Goal: Transaction & Acquisition: Subscribe to service/newsletter

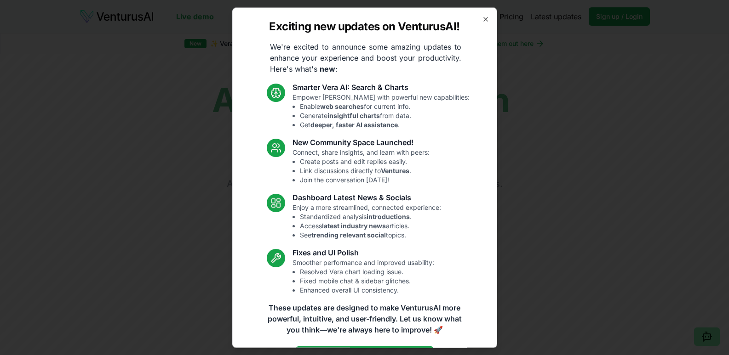
scroll to position [28, 0]
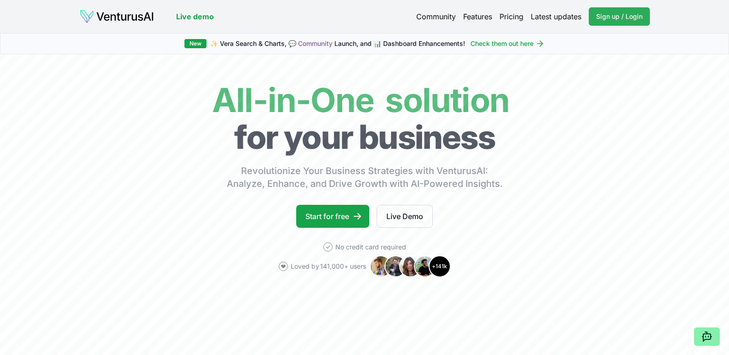
click at [614, 17] on span "Sign up / Login" at bounding box center [619, 16] width 46 height 9
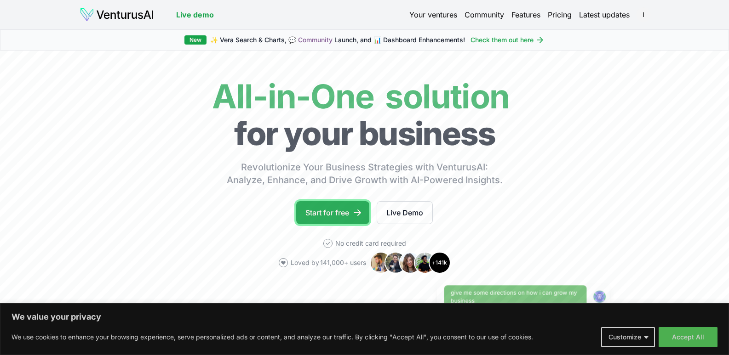
click at [349, 216] on link "Start for free" at bounding box center [332, 212] width 73 height 23
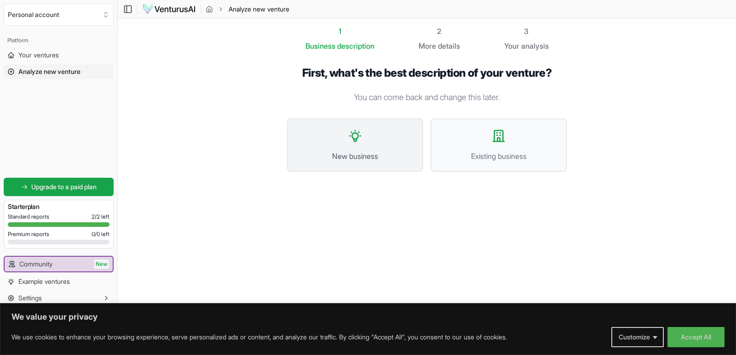
click at [349, 132] on icon at bounding box center [355, 136] width 15 height 15
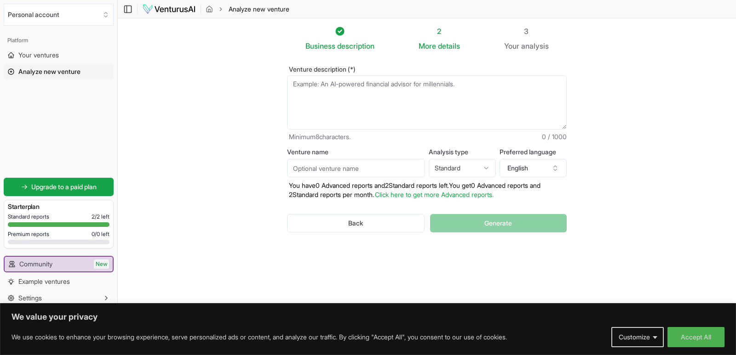
click at [294, 84] on textarea "Venture description (*)" at bounding box center [427, 102] width 280 height 54
type textarea "S"
type textarea "A"
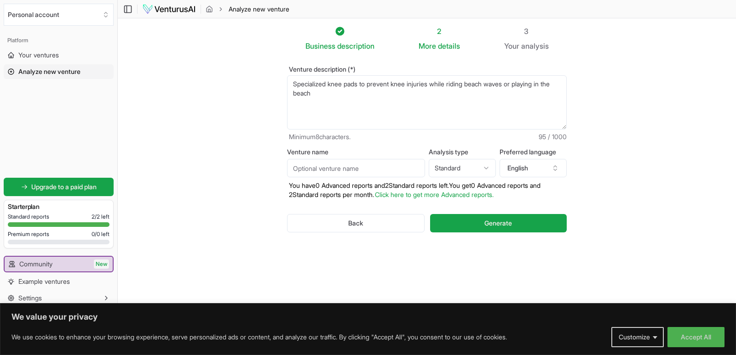
click at [453, 83] on textarea "Specialized knee pads to prevent knee injuries while riding beach waves or play…" at bounding box center [427, 102] width 280 height 54
click at [544, 84] on textarea "Specialized knee pads to prevent knee injuries while playing in the beach or ri…" at bounding box center [427, 102] width 280 height 54
click at [408, 91] on textarea "Specialized knee pads to prevent knee injuries while playing in the beach or ri…" at bounding box center [427, 102] width 280 height 54
type textarea "Specialized knee pads to prevent knee injuries while playing in the beach or ri…"
click at [447, 195] on link "Click here to get more Advanced reports." at bounding box center [434, 195] width 119 height 8
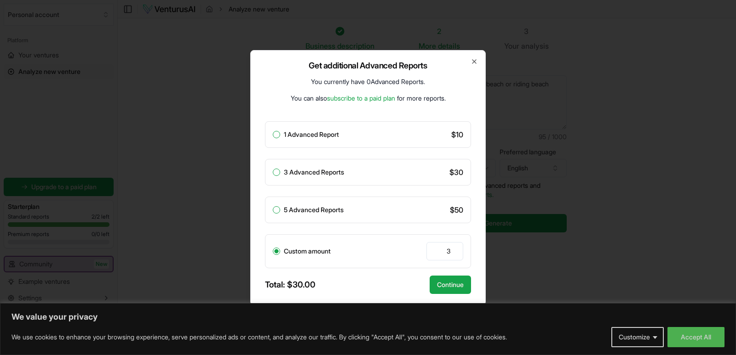
click at [364, 97] on link "subscribe to a paid plan" at bounding box center [361, 98] width 68 height 8
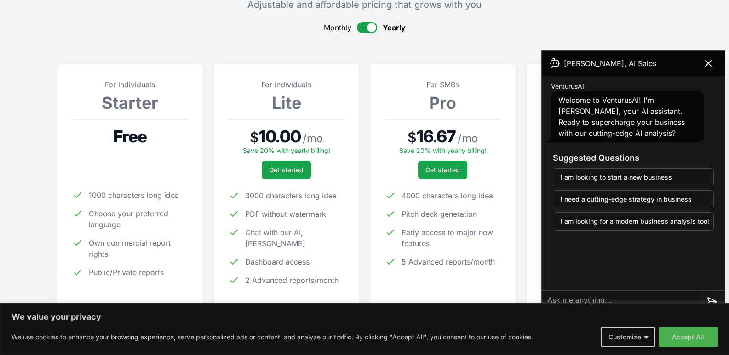
scroll to position [87, 0]
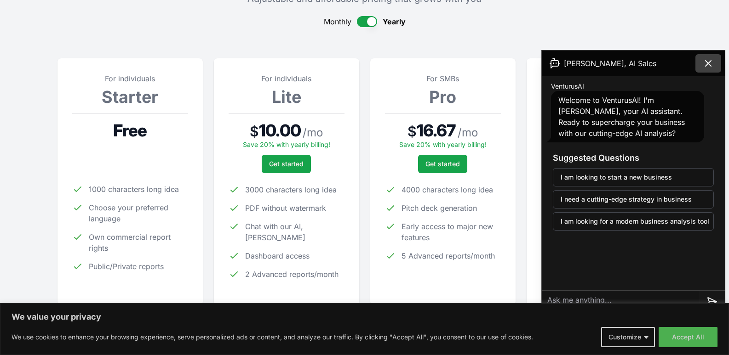
click at [710, 61] on icon at bounding box center [708, 63] width 11 height 11
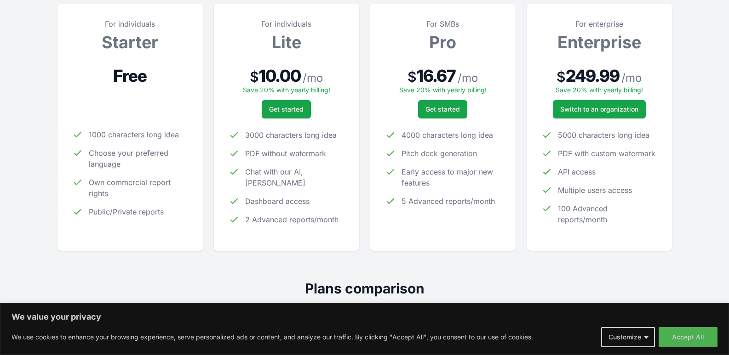
scroll to position [121, 0]
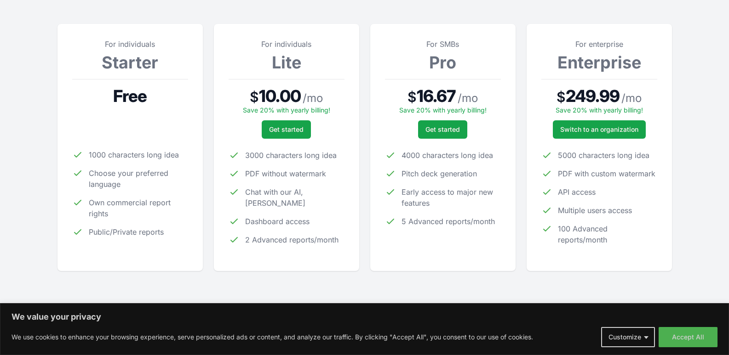
click at [646, 339] on button "Customize" at bounding box center [628, 337] width 54 height 20
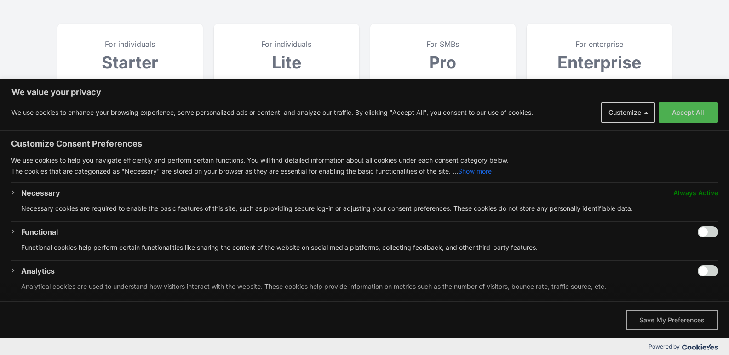
click at [686, 320] on button "Save My Preferences" at bounding box center [672, 320] width 92 height 20
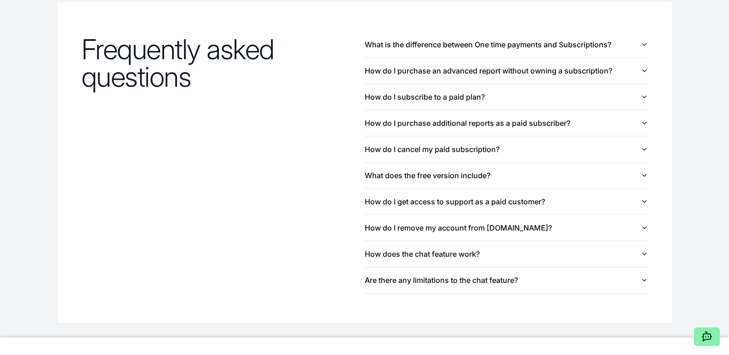
scroll to position [989, 0]
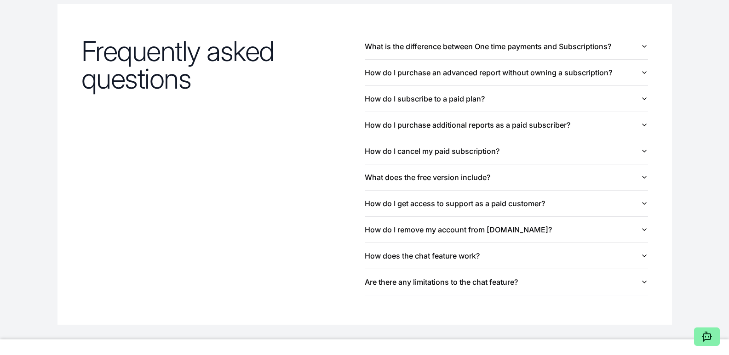
click at [643, 72] on icon "button" at bounding box center [644, 73] width 4 height 2
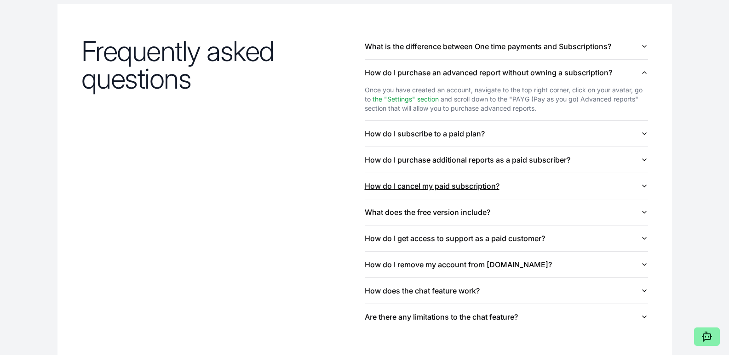
click at [640, 186] on button "How do I cancel my paid subscription?" at bounding box center [506, 186] width 283 height 26
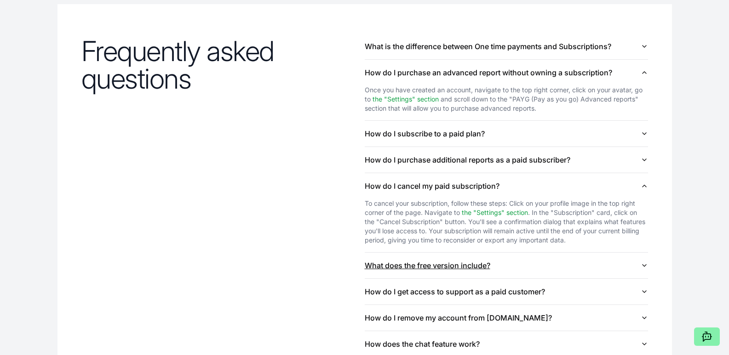
click at [645, 265] on icon "button" at bounding box center [644, 266] width 4 height 2
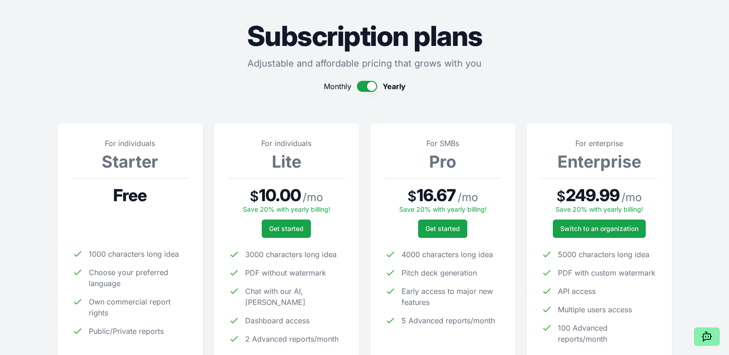
scroll to position [0, 0]
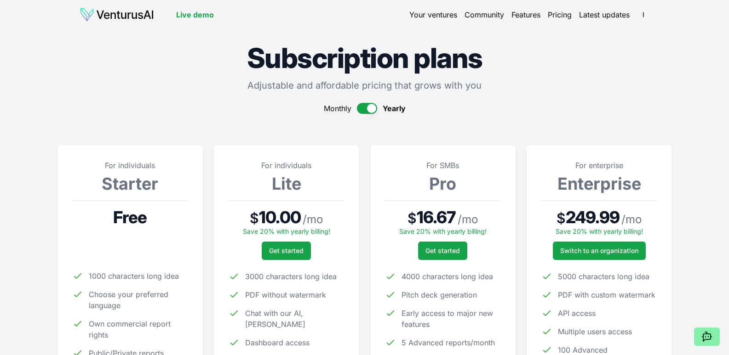
click at [366, 107] on button "button" at bounding box center [367, 108] width 20 height 11
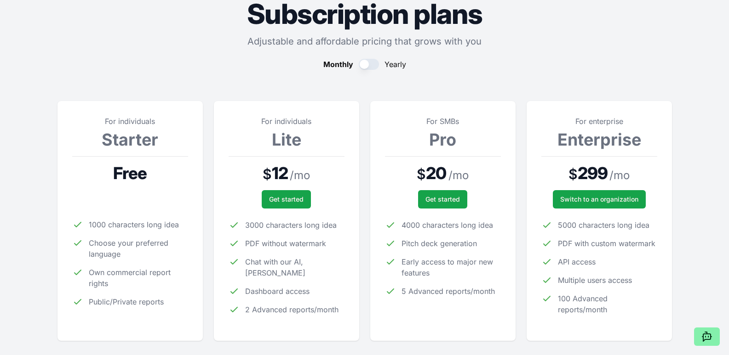
scroll to position [12, 0]
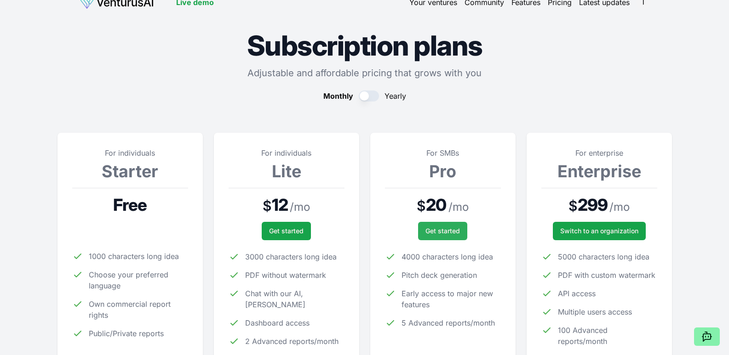
click at [448, 231] on span "Get started" at bounding box center [442, 231] width 34 height 9
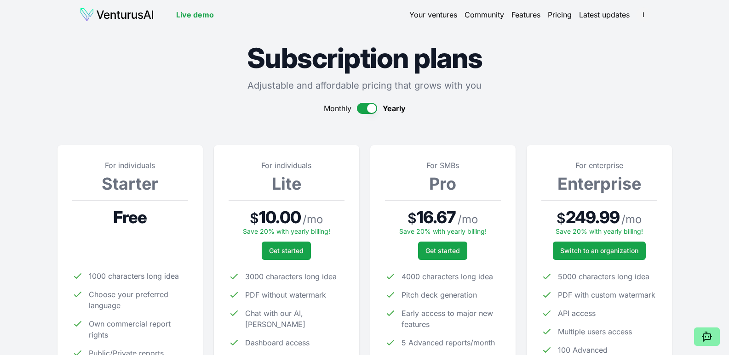
click at [363, 109] on button "button" at bounding box center [367, 108] width 20 height 11
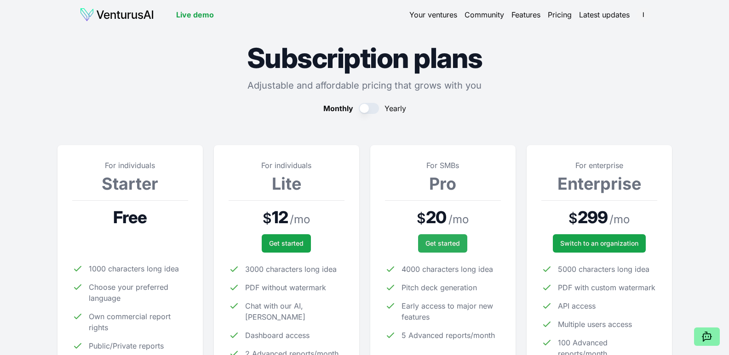
click at [451, 244] on span "Get started" at bounding box center [442, 243] width 34 height 9
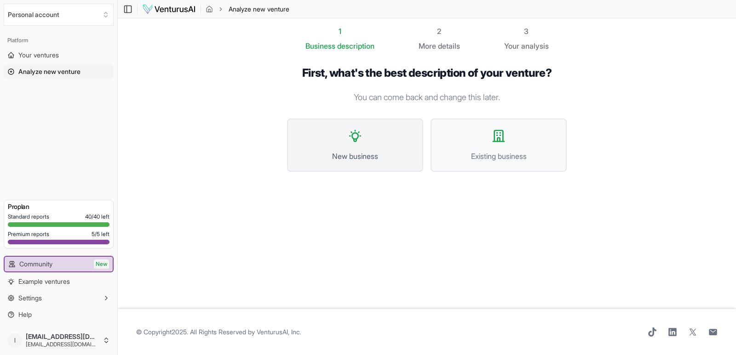
click at [369, 147] on button "New business" at bounding box center [355, 145] width 136 height 53
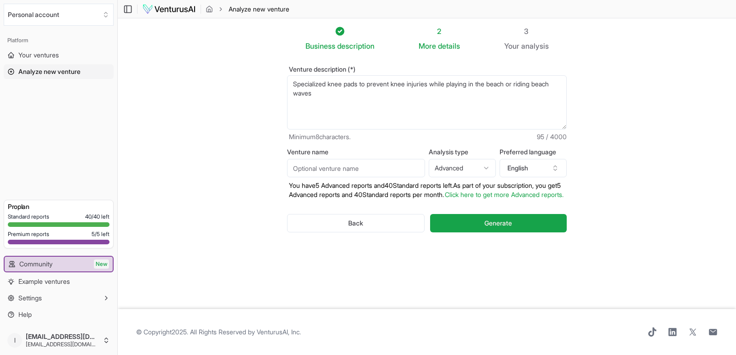
click at [364, 167] on input "Venture name" at bounding box center [356, 168] width 138 height 18
type input "Beach Knees"
click at [492, 228] on span "Generate" at bounding box center [498, 223] width 28 height 9
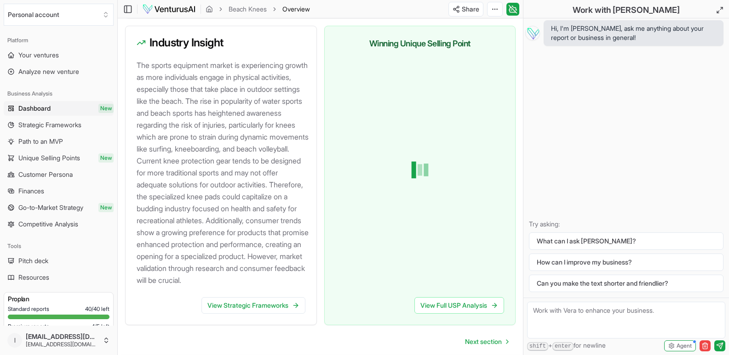
scroll to position [1007, 0]
click at [494, 309] on icon at bounding box center [494, 305] width 7 height 7
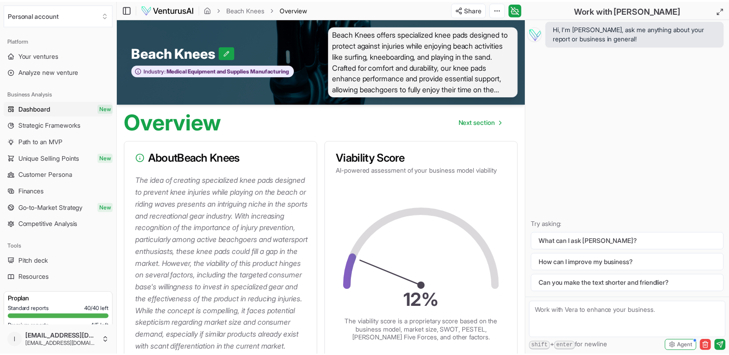
scroll to position [1007, 0]
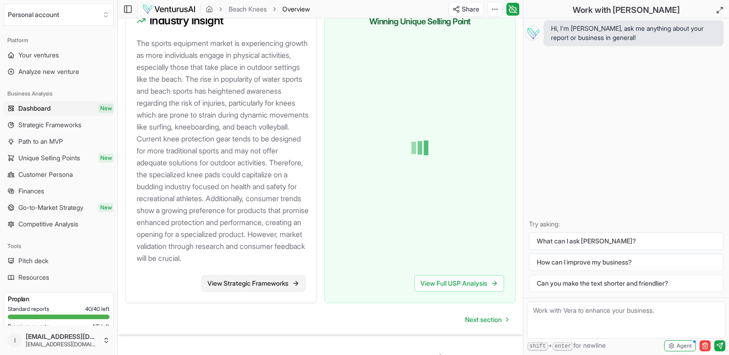
click at [242, 292] on link "View Strategic Frameworks" at bounding box center [253, 283] width 104 height 17
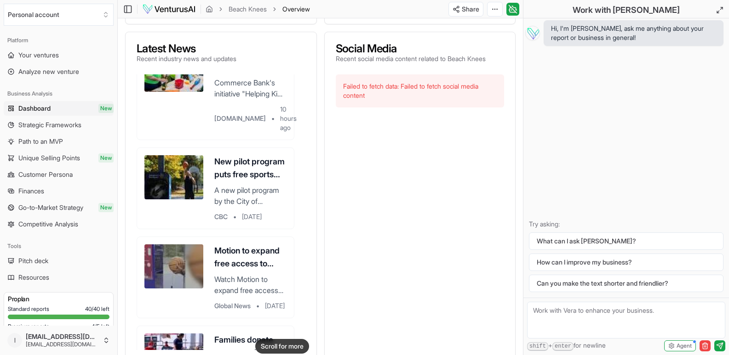
scroll to position [135, 0]
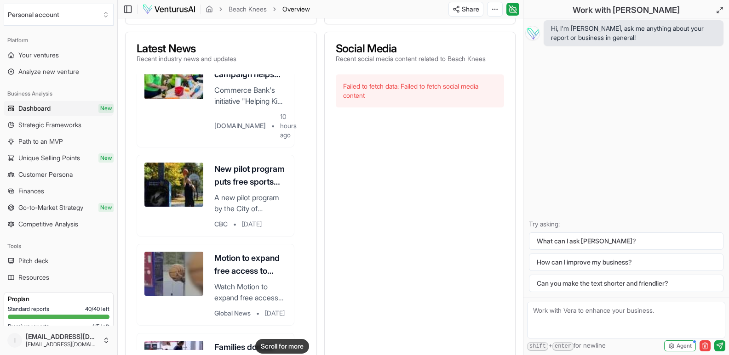
click at [358, 102] on div "Failed to fetch data: Failed to fetch social media content" at bounding box center [420, 90] width 169 height 33
click at [368, 104] on div "Failed to fetch data: Failed to fetch social media content" at bounding box center [420, 90] width 169 height 33
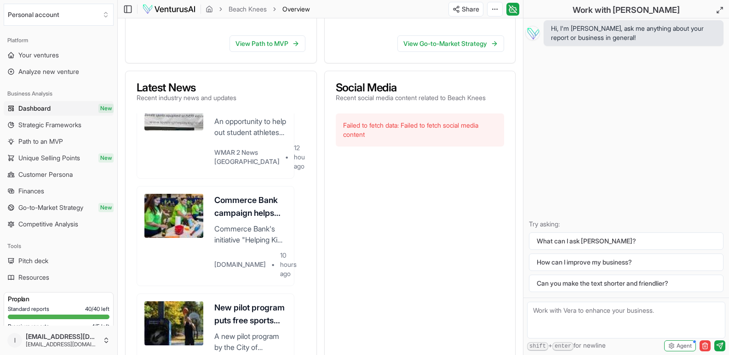
scroll to position [26, 0]
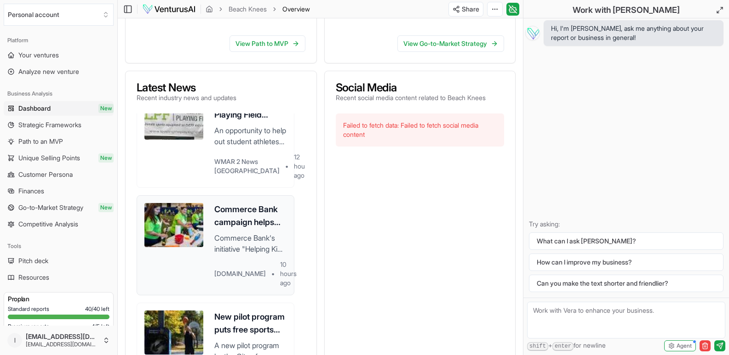
click at [247, 246] on p "Commerce Bank's initiative "Helping Kids Take the Field" collected over 5000 pi…" at bounding box center [250, 244] width 72 height 22
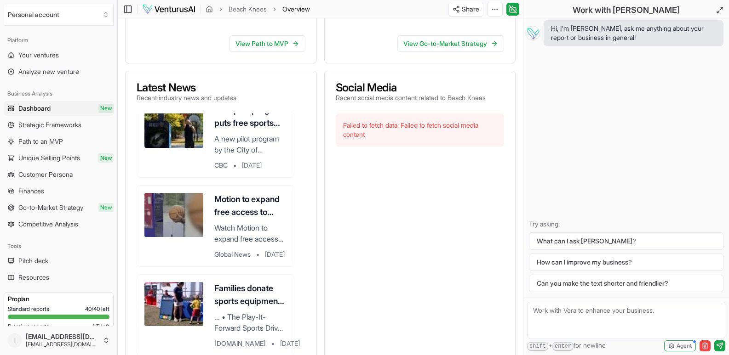
scroll to position [238, 0]
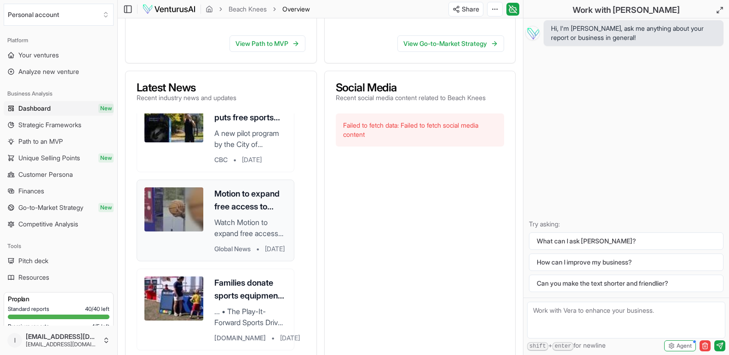
click at [243, 233] on p "Watch Motion to expand free access to sports equipment in Vancouver parks Video…" at bounding box center [250, 228] width 72 height 22
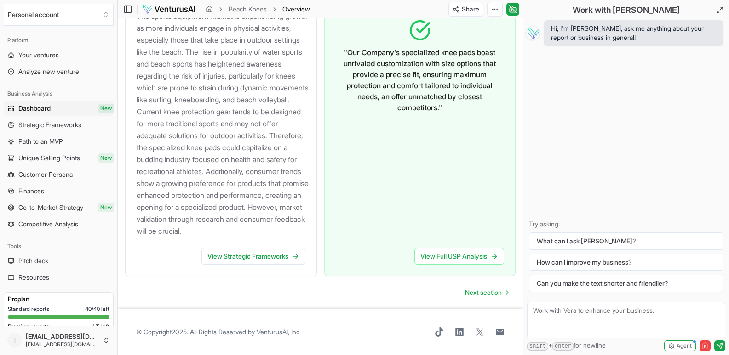
scroll to position [1059, 0]
click at [471, 265] on link "View Full USP Analysis" at bounding box center [459, 256] width 90 height 17
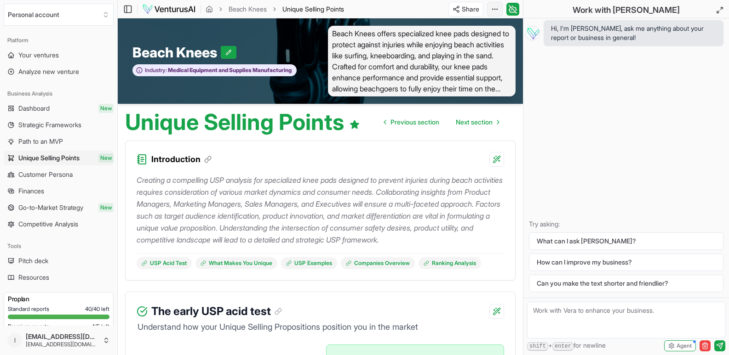
click at [497, 6] on html "Personal account Platform Your ventures Analyze new venture Business Analysis D…" at bounding box center [364, 177] width 729 height 355
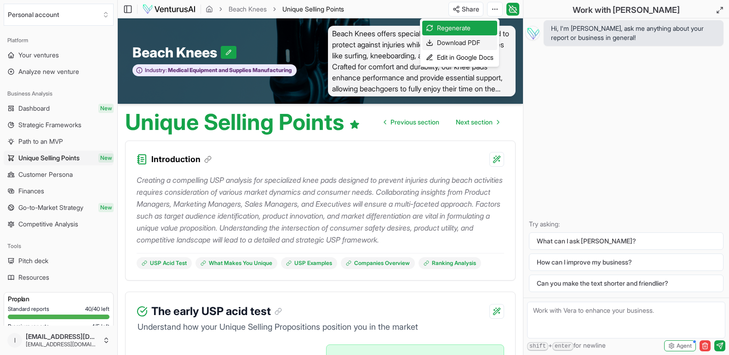
click at [458, 42] on div "Download PDF" at bounding box center [459, 42] width 75 height 15
